Goal: Transaction & Acquisition: Register for event/course

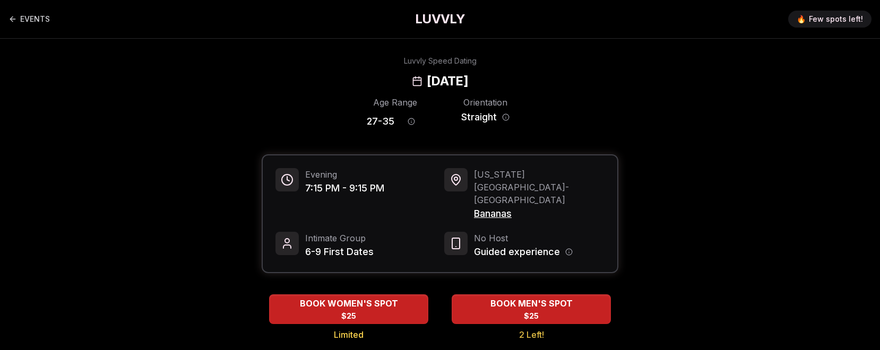
click at [513, 117] on div "Age Range 27 - 35 Orientation Straight" at bounding box center [440, 114] width 357 height 37
